Goal: Transaction & Acquisition: Obtain resource

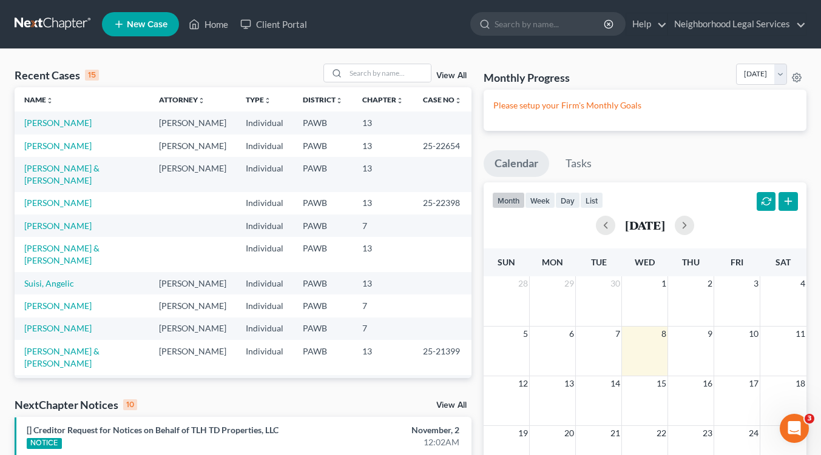
click at [59, 381] on link "[PERSON_NAME]" at bounding box center [57, 386] width 67 height 10
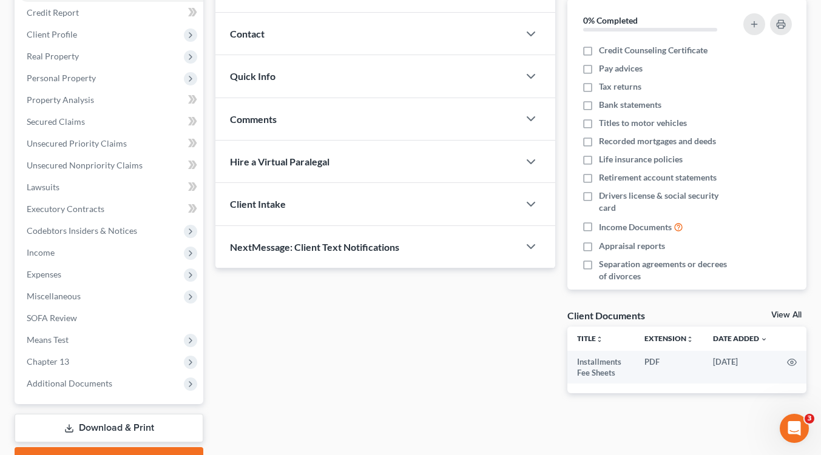
scroll to position [164, 0]
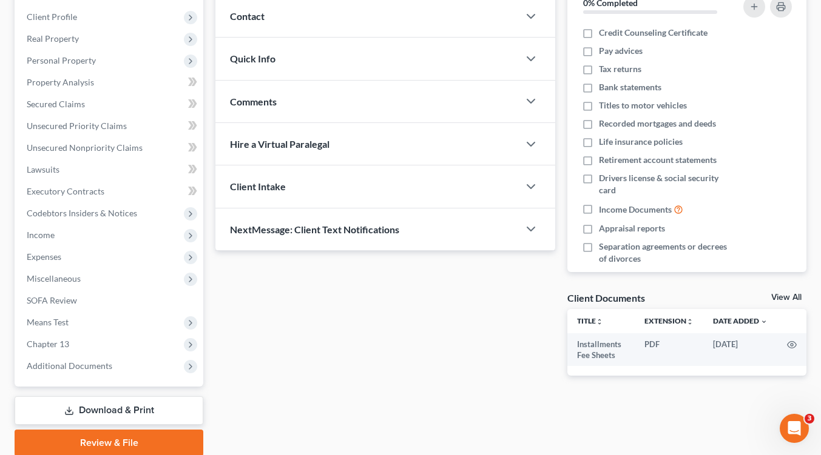
click at [116, 406] on link "Download & Print" at bounding box center [109, 411] width 189 height 29
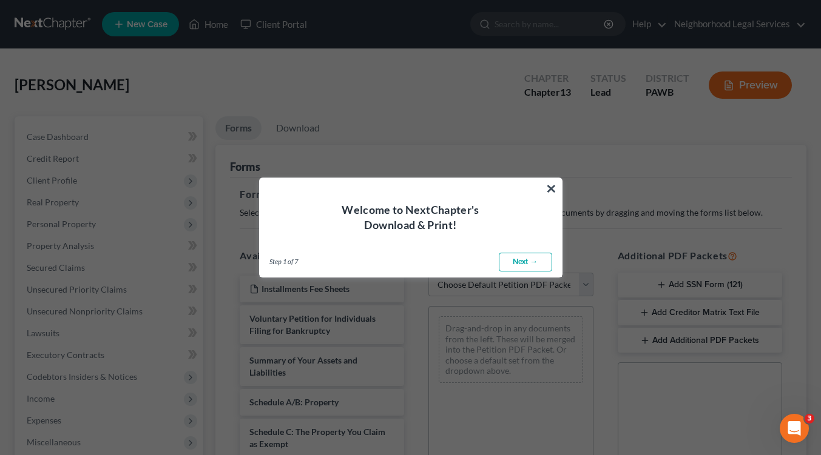
click at [520, 265] on link "Next →" at bounding box center [525, 262] width 53 height 19
select select "0"
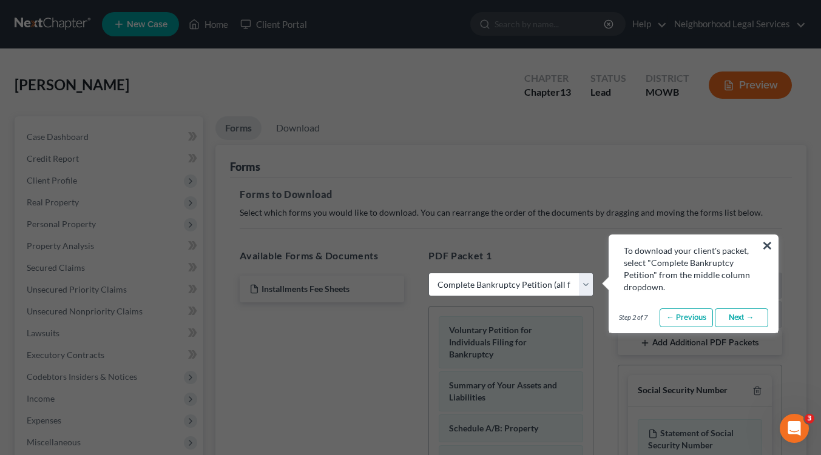
click at [741, 320] on link "Next →" at bounding box center [740, 318] width 53 height 19
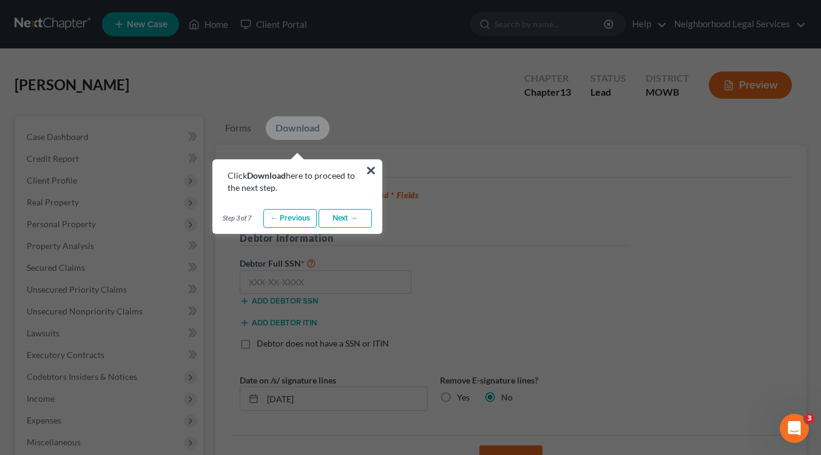
click at [345, 220] on link "Next →" at bounding box center [344, 218] width 53 height 19
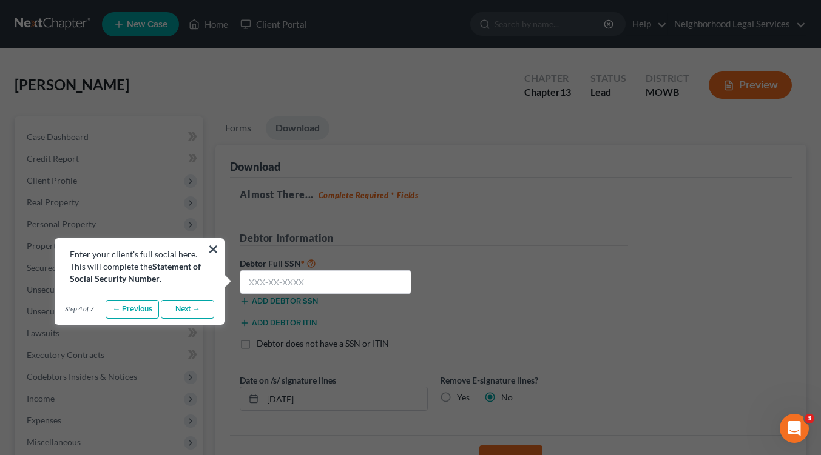
click at [185, 311] on link "Next →" at bounding box center [187, 309] width 53 height 19
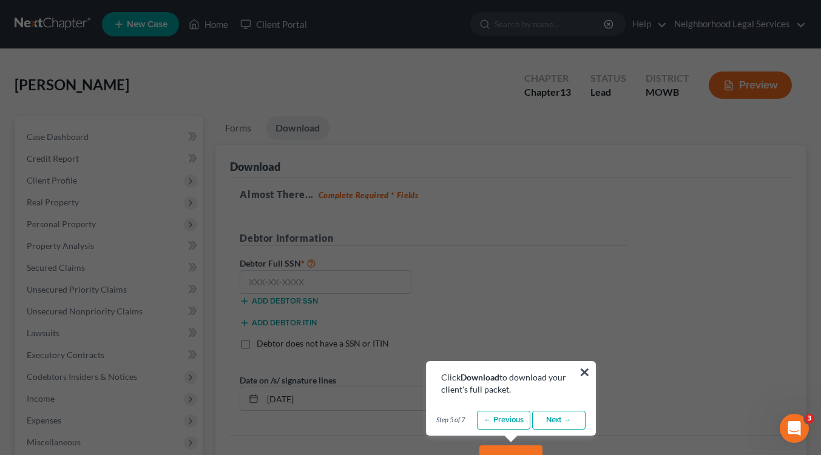
click at [553, 420] on link "Next →" at bounding box center [558, 420] width 53 height 19
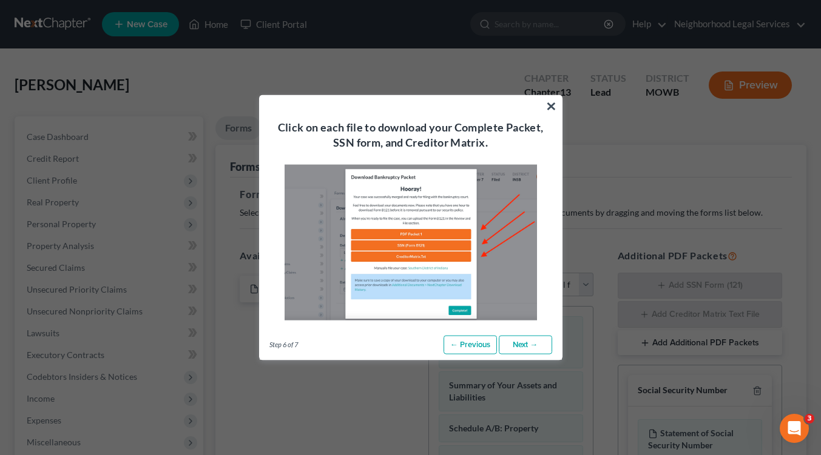
click at [518, 344] on link "Next →" at bounding box center [525, 344] width 53 height 19
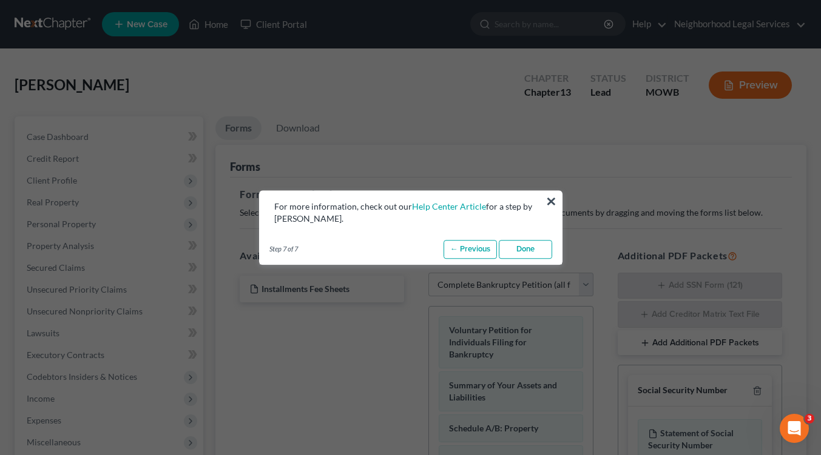
click at [525, 253] on link "Done" at bounding box center [525, 249] width 53 height 19
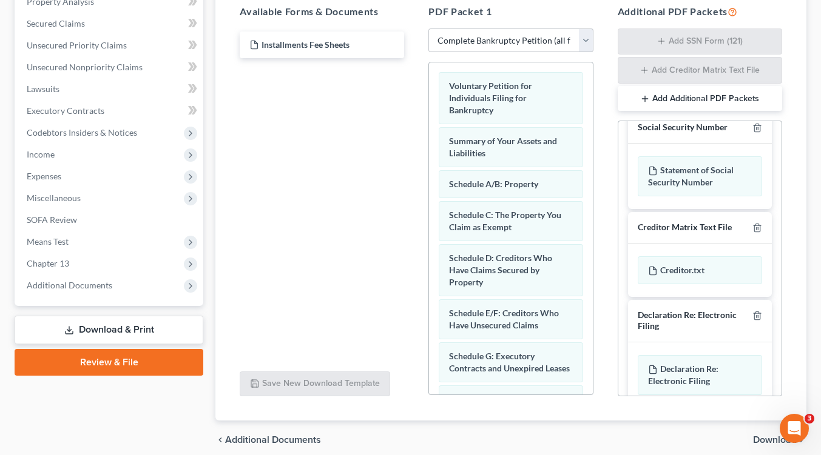
scroll to position [40, 0]
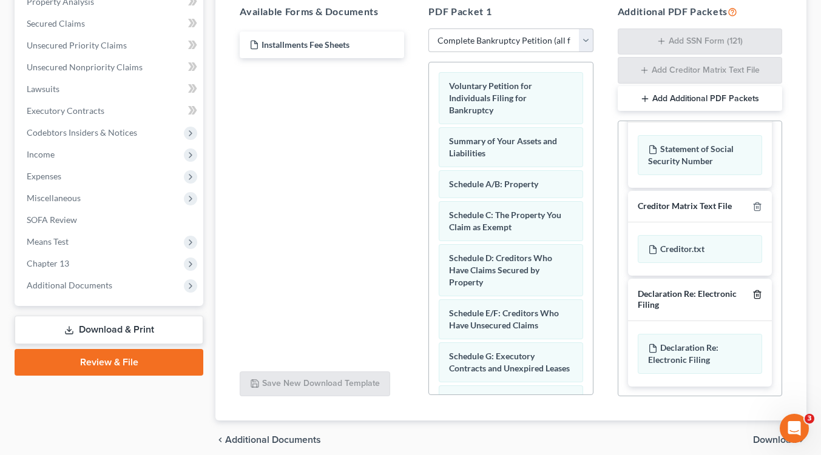
click at [756, 294] on line "button" at bounding box center [756, 295] width 0 height 2
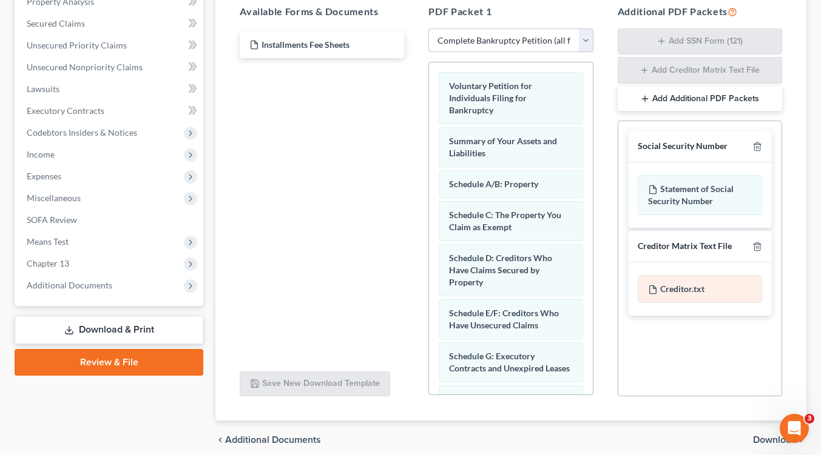
scroll to position [0, 0]
click at [765, 438] on span "Download" at bounding box center [775, 440] width 44 height 10
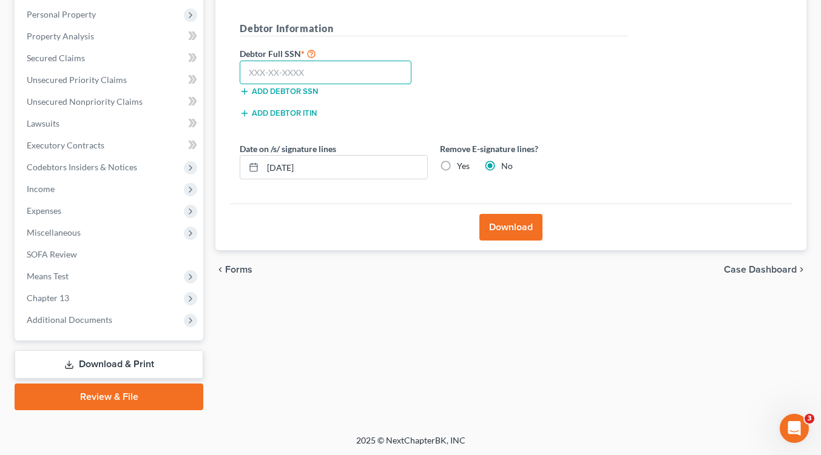
click at [254, 69] on input "text" at bounding box center [326, 73] width 172 height 24
paste input "210-76-6626"
type input "210-76-6626"
click at [494, 224] on button "Download" at bounding box center [510, 227] width 63 height 27
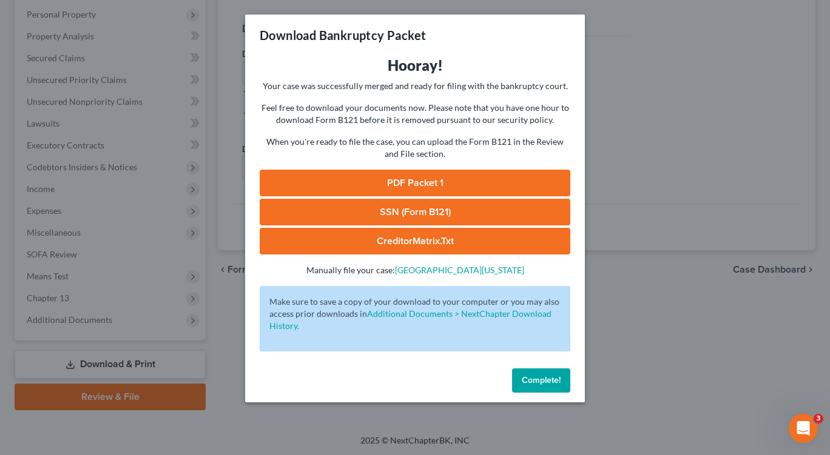
click at [393, 184] on link "PDF Packet 1" at bounding box center [415, 183] width 311 height 27
click at [536, 381] on span "Complete!" at bounding box center [541, 380] width 39 height 10
